Goal: Task Accomplishment & Management: Use online tool/utility

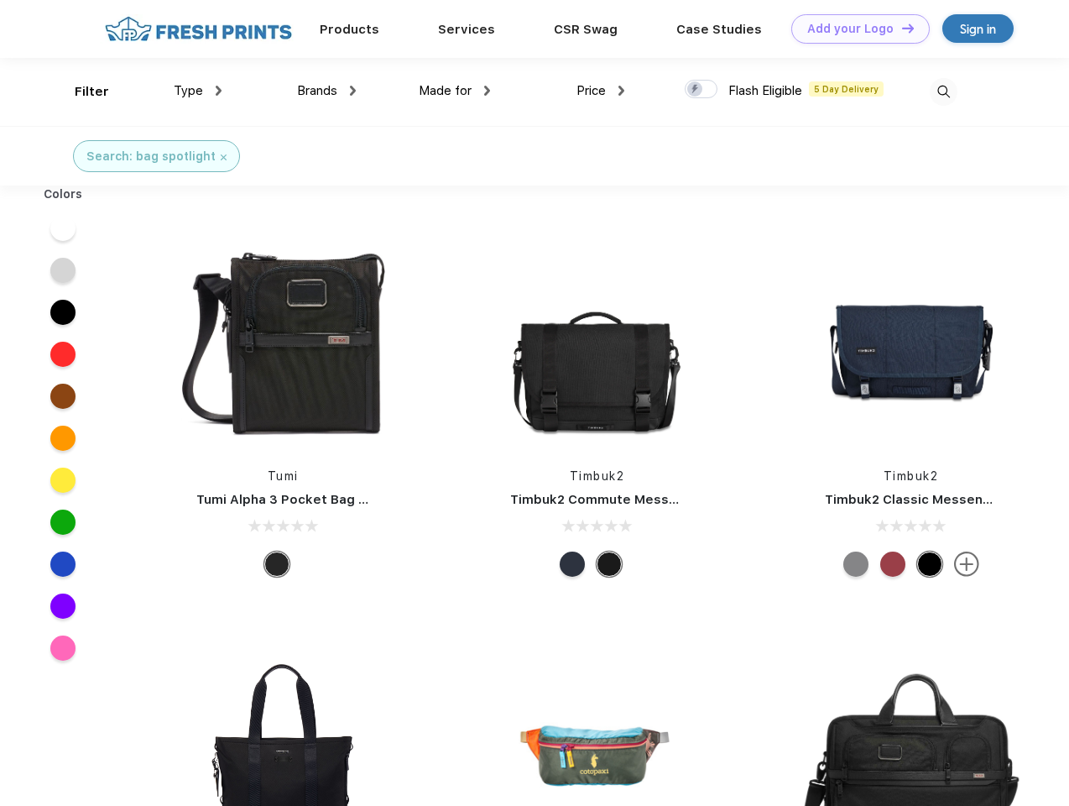
click at [854, 29] on link "Add your Logo Design Tool" at bounding box center [860, 28] width 138 height 29
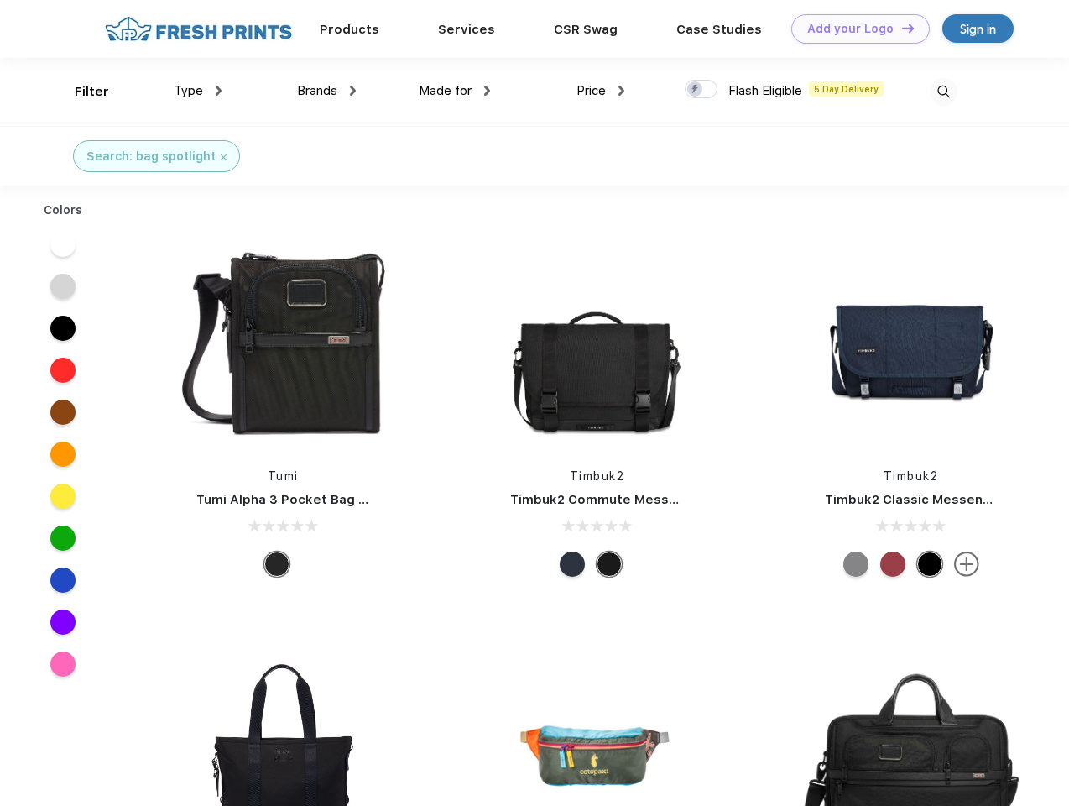
click at [0, 0] on div "Design Tool" at bounding box center [0, 0] width 0 height 0
click at [900, 28] on link "Add your Logo Design Tool" at bounding box center [860, 28] width 138 height 29
click at [81, 91] on div "Filter" at bounding box center [92, 91] width 34 height 19
click at [198, 91] on span "Type" at bounding box center [188, 90] width 29 height 15
click at [326, 91] on span "Brands" at bounding box center [317, 90] width 40 height 15
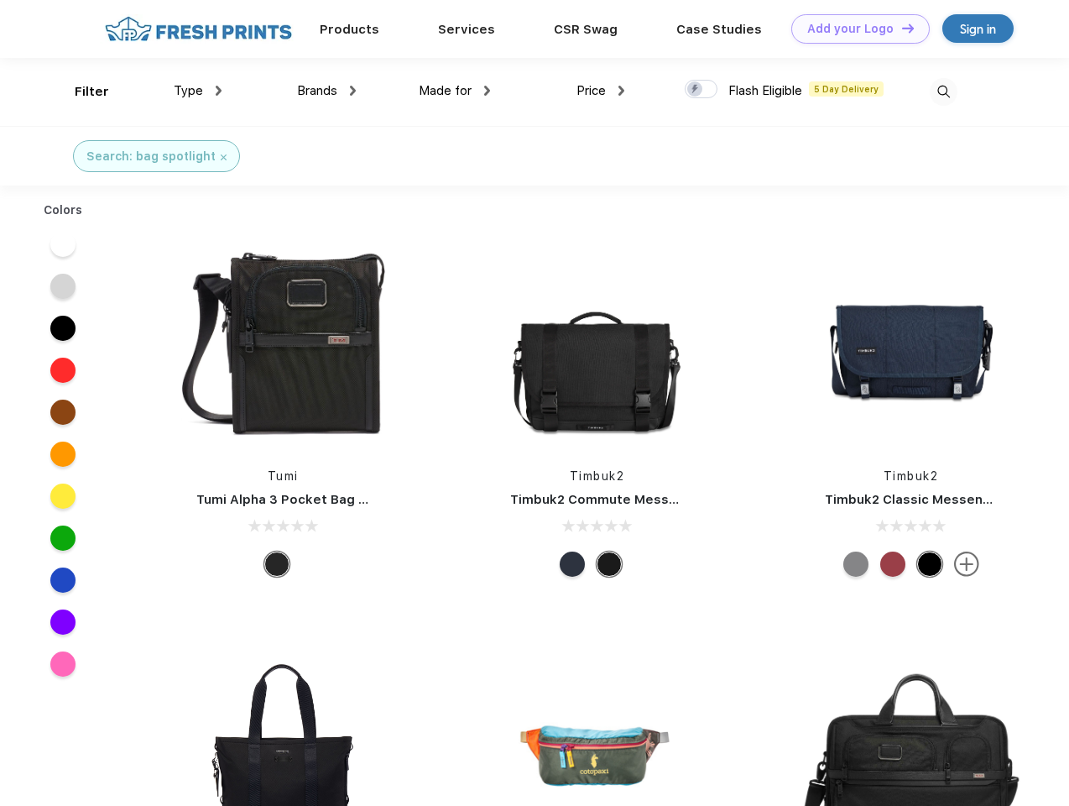
click at [455, 91] on span "Made for" at bounding box center [445, 90] width 53 height 15
click at [601, 91] on span "Price" at bounding box center [590, 90] width 29 height 15
click at [701, 90] on div at bounding box center [701, 89] width 33 height 18
click at [696, 90] on input "checkbox" at bounding box center [690, 84] width 11 height 11
click at [943, 91] on img at bounding box center [944, 92] width 28 height 28
